Goal: Transaction & Acquisition: Purchase product/service

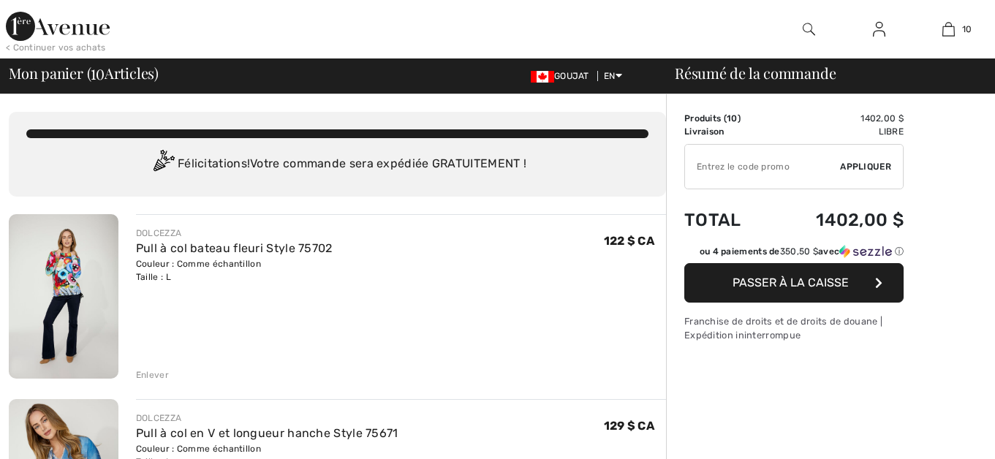
checkbox input "true"
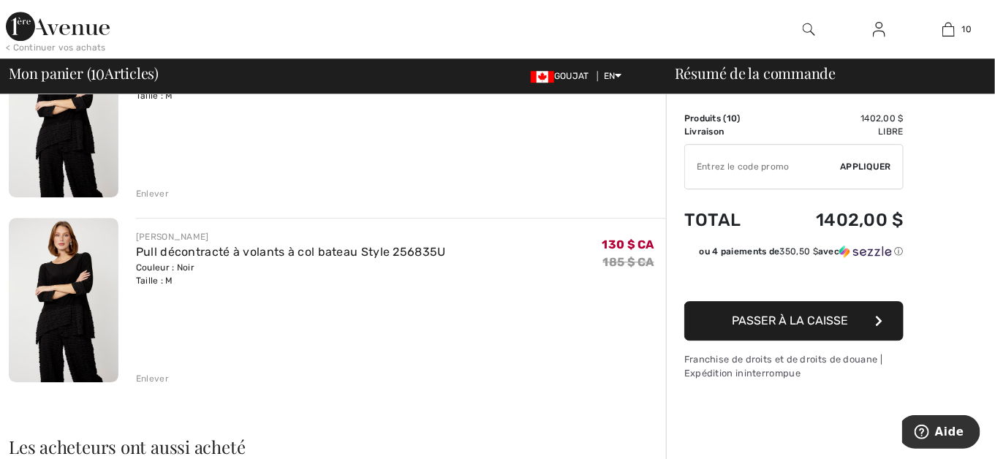
scroll to position [1681, 0]
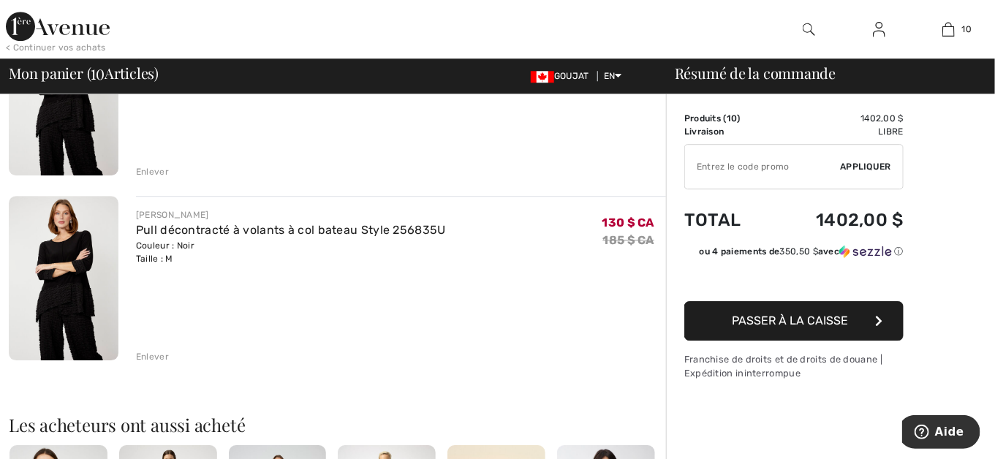
click at [154, 358] on div "Enlever" at bounding box center [152, 356] width 33 height 13
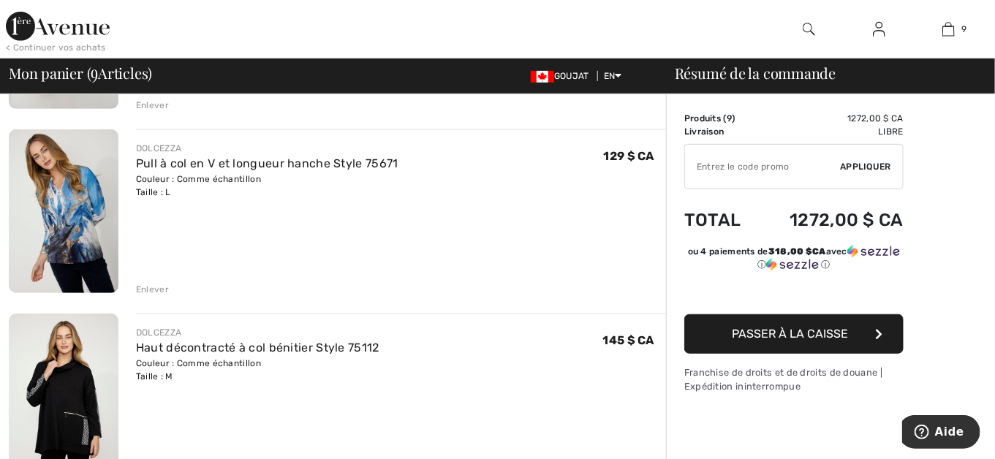
scroll to position [366, 0]
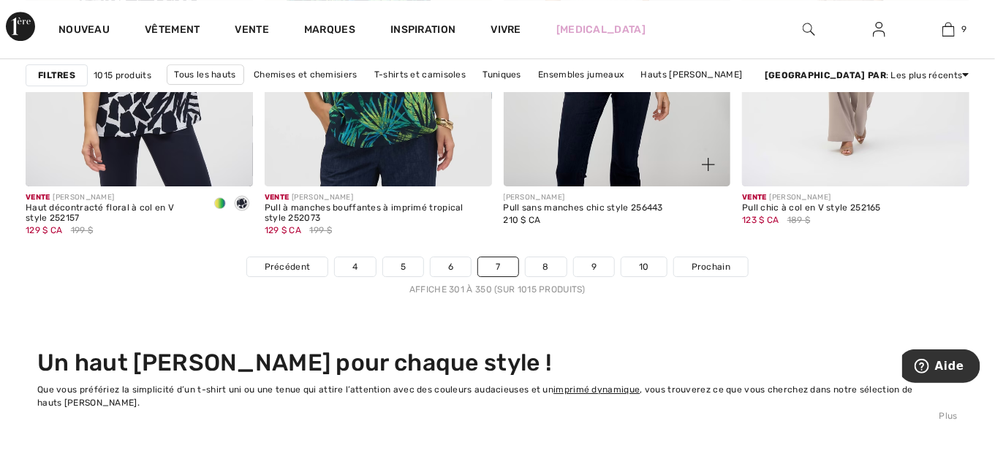
scroll to position [6434, 0]
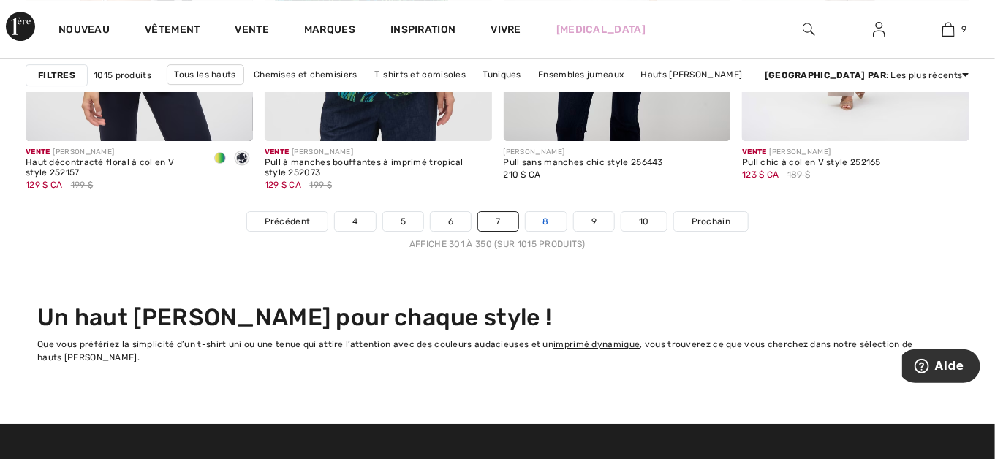
click at [546, 220] on link "8" at bounding box center [546, 221] width 41 height 19
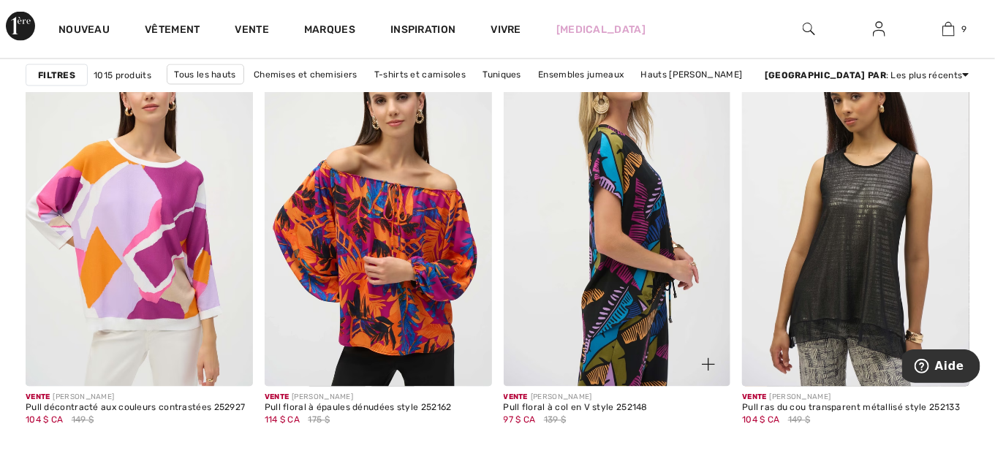
scroll to position [1024, 0]
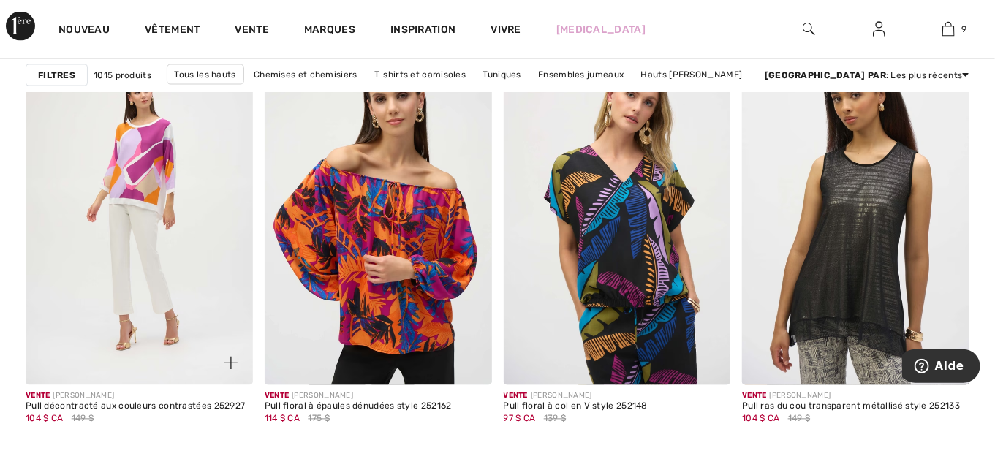
click at [145, 155] on img at bounding box center [139, 215] width 227 height 341
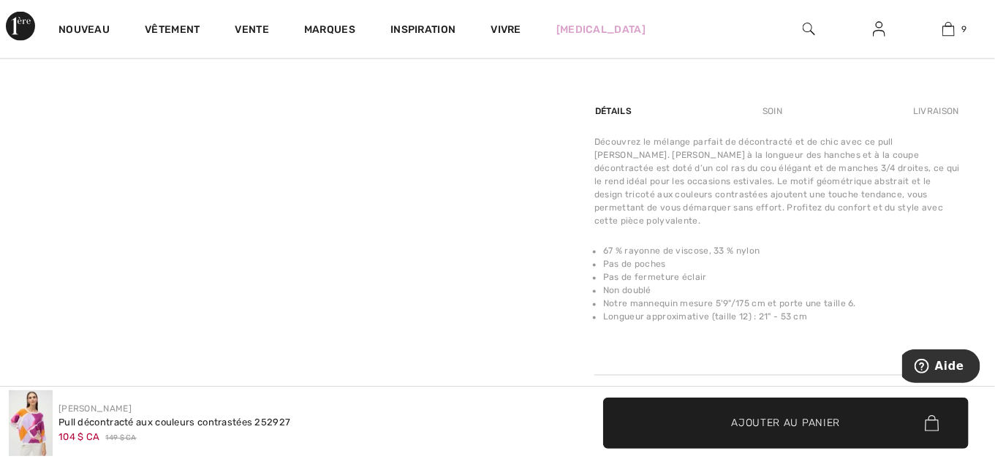
scroll to position [877, 0]
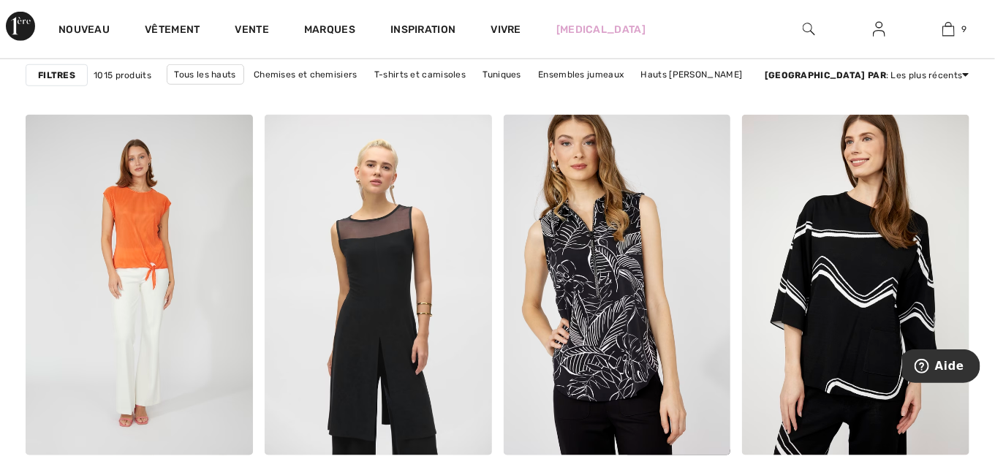
scroll to position [2851, 0]
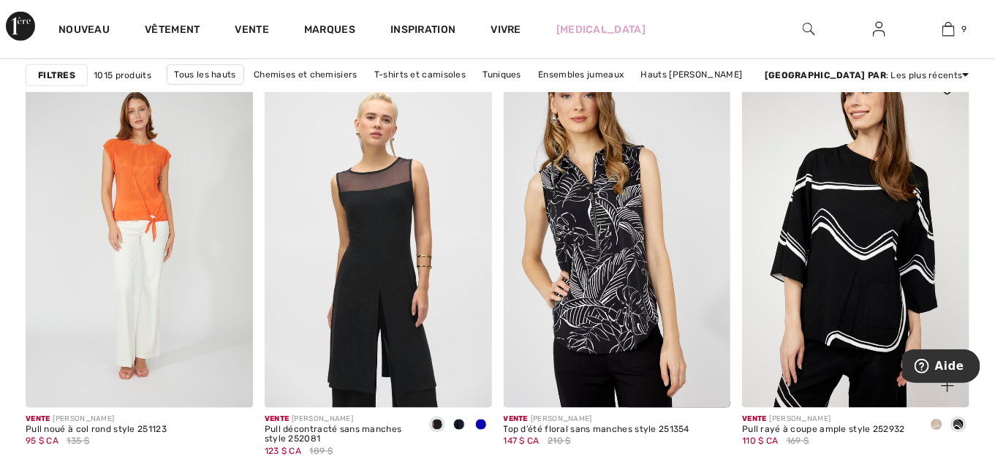
click at [861, 306] on img at bounding box center [855, 237] width 227 height 341
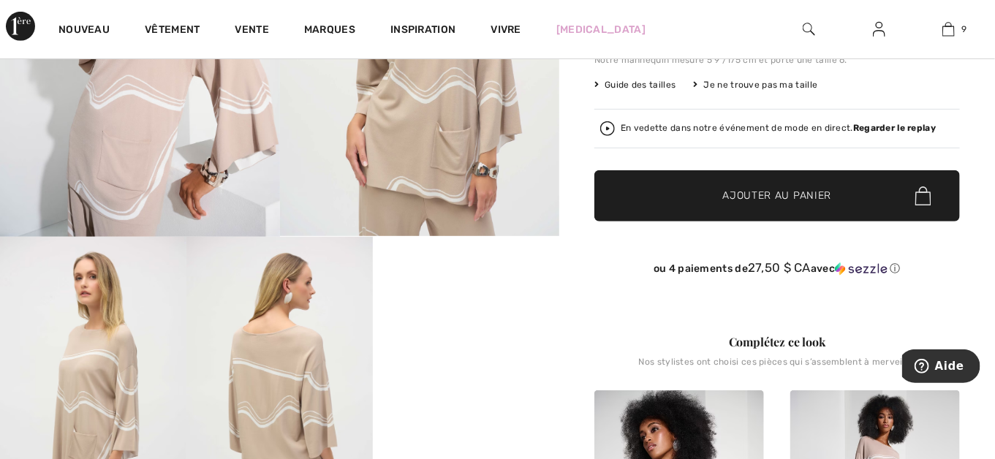
scroll to position [146, 0]
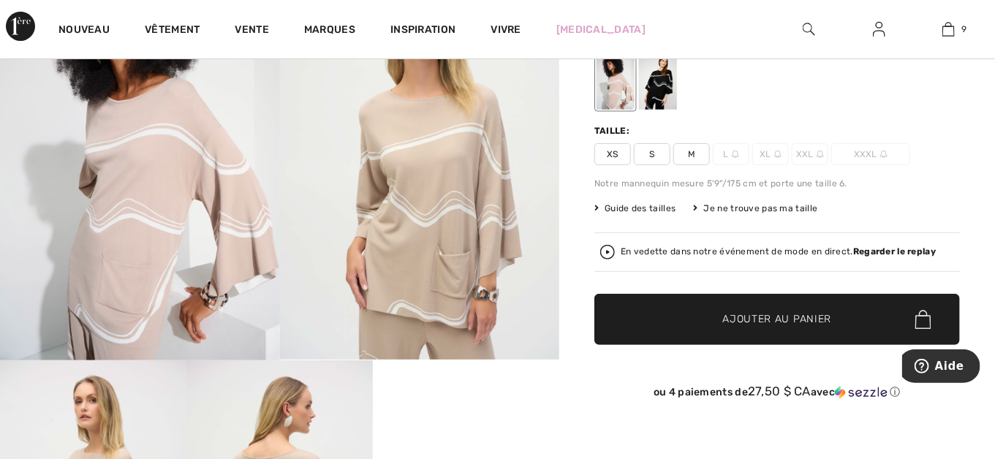
click at [661, 93] on div at bounding box center [658, 82] width 38 height 55
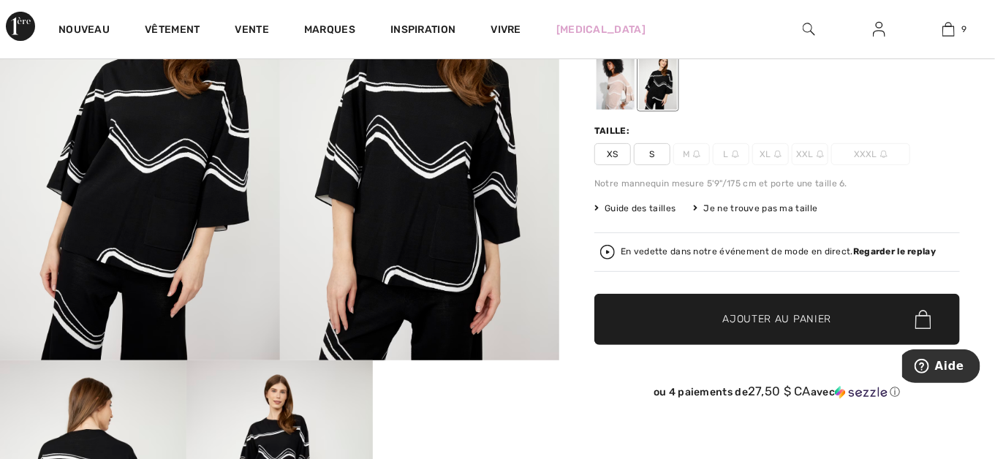
click at [746, 317] on span "Ajouter au panier" at bounding box center [777, 319] width 109 height 15
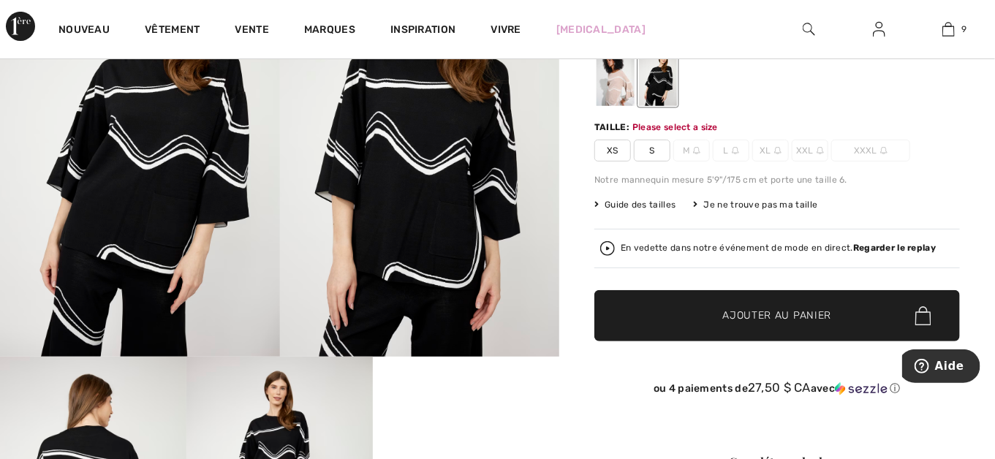
scroll to position [153, 0]
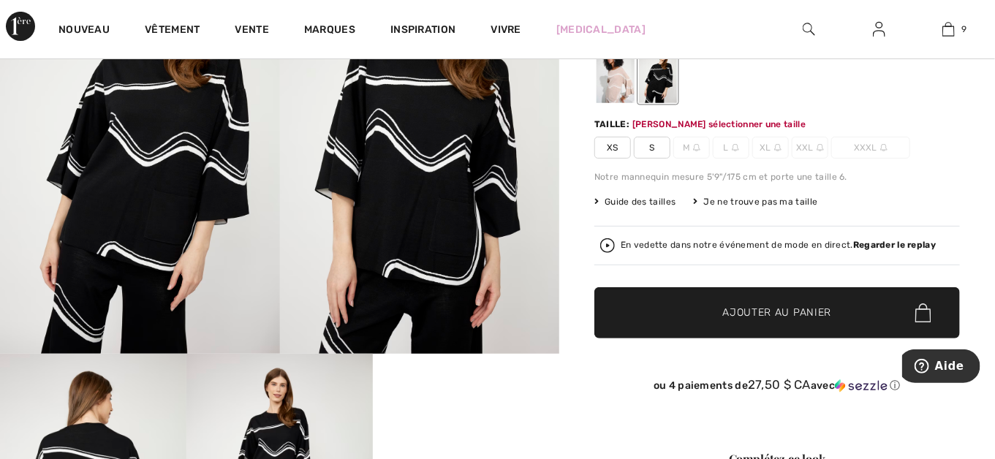
click at [691, 148] on span "M" at bounding box center [691, 148] width 37 height 22
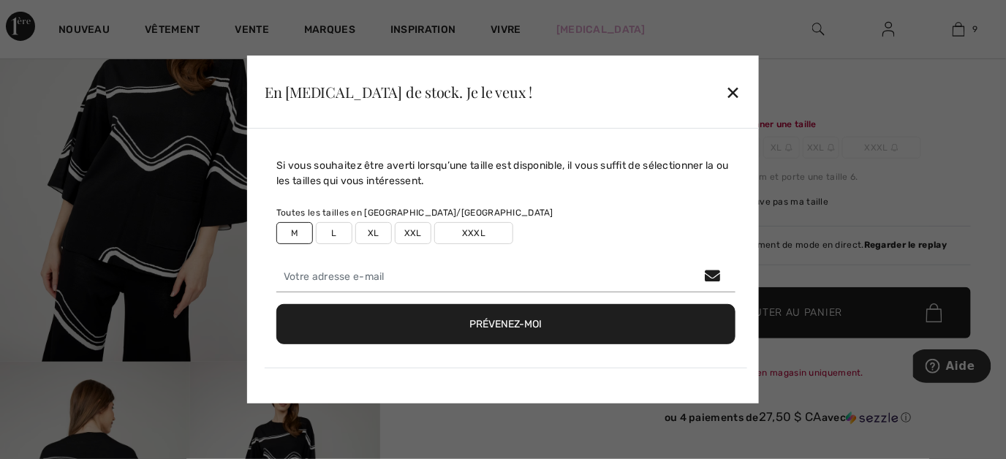
click at [730, 94] on div "✕" at bounding box center [733, 92] width 15 height 31
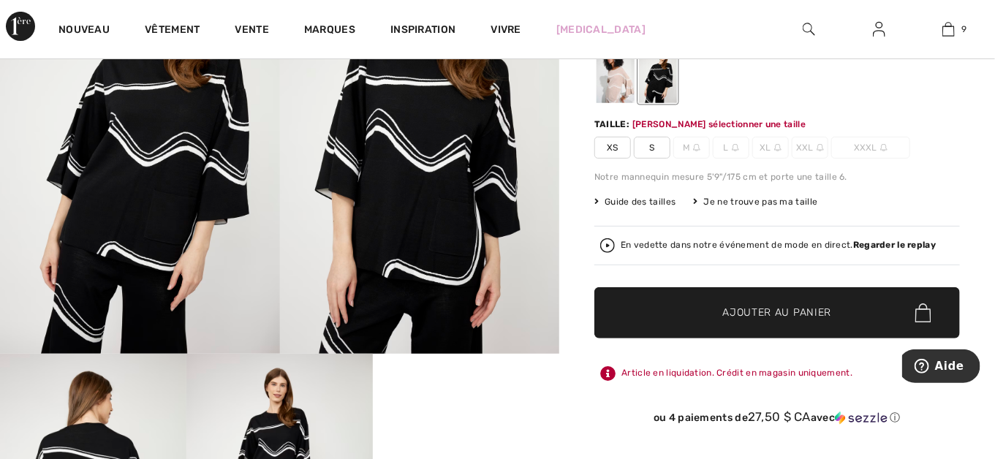
click at [687, 147] on font "M" at bounding box center [686, 147] width 7 height 13
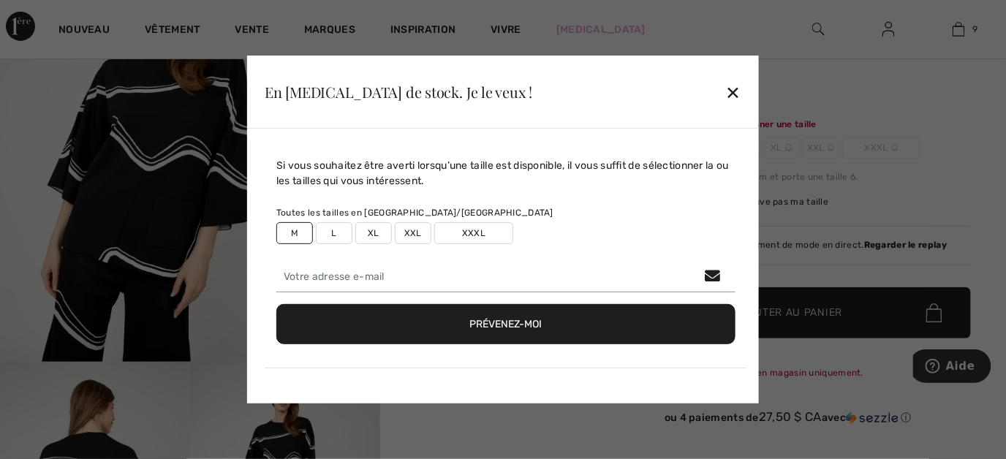
click at [736, 91] on div "✕" at bounding box center [733, 92] width 15 height 31
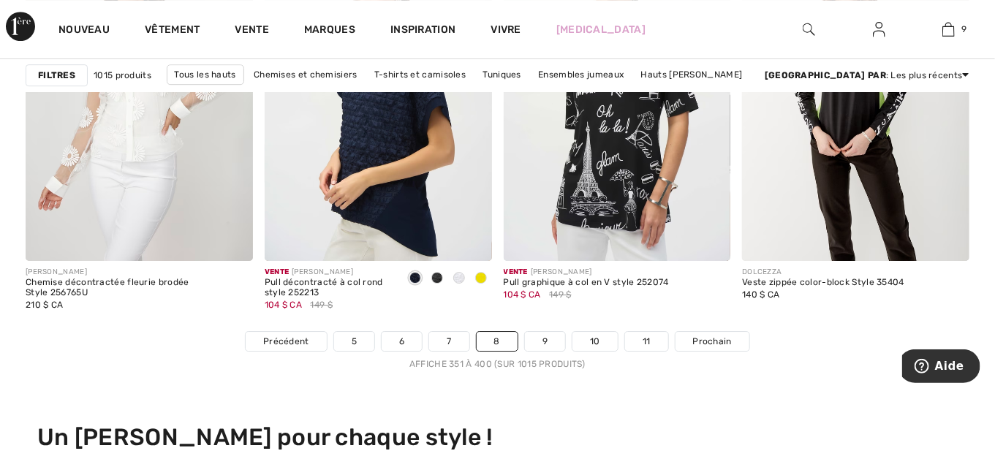
scroll to position [6361, 0]
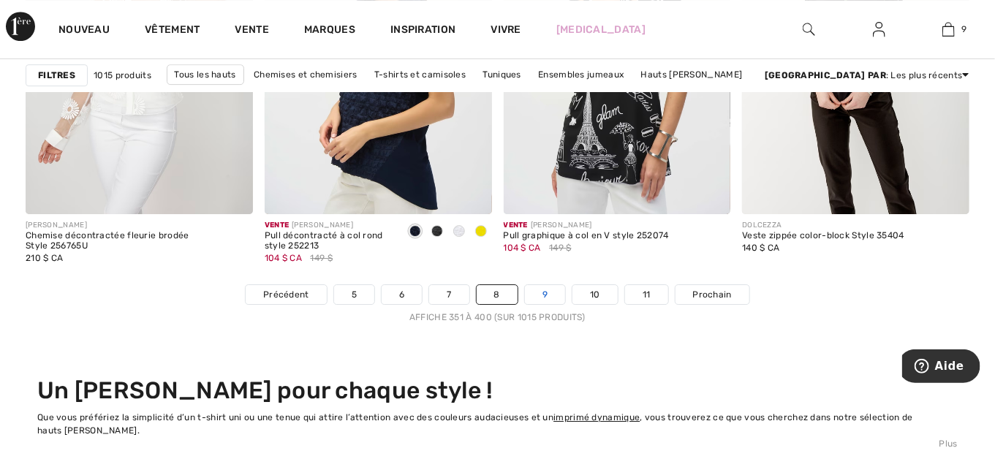
click at [545, 290] on link "9" at bounding box center [545, 294] width 40 height 19
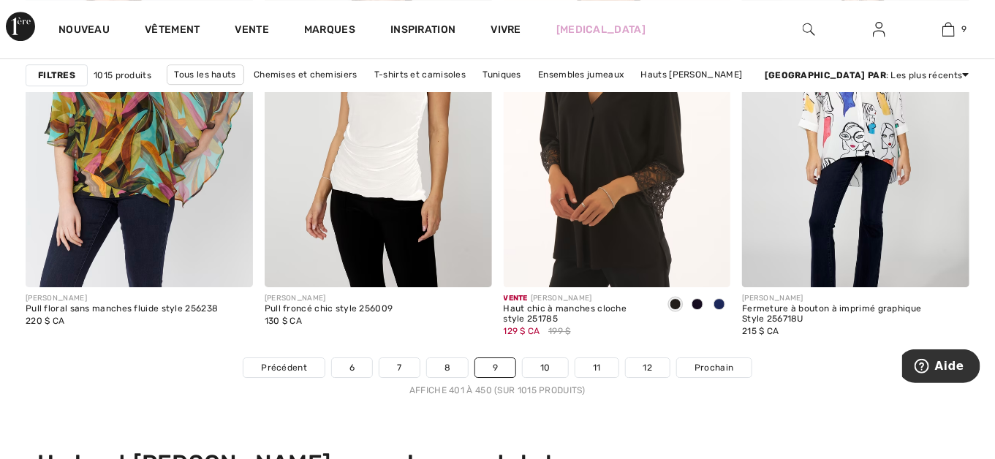
scroll to position [6434, 0]
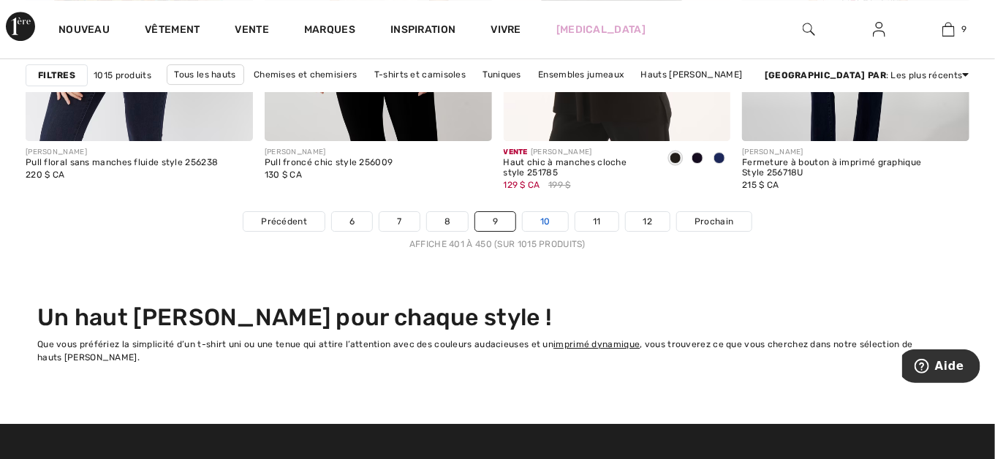
click at [546, 219] on link "10" at bounding box center [545, 221] width 45 height 19
